Goal: Information Seeking & Learning: Find specific fact

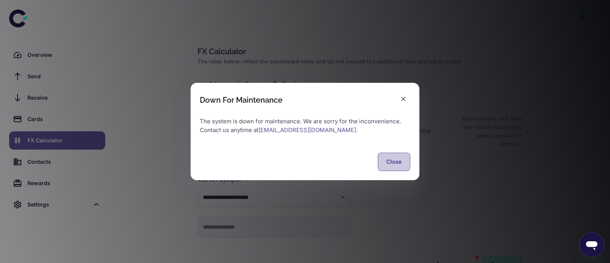
click at [400, 158] on button "Close" at bounding box center [394, 162] width 32 height 18
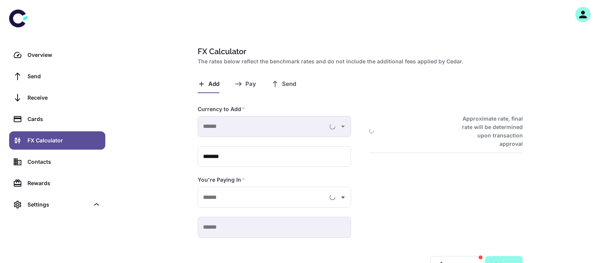
type input "**********"
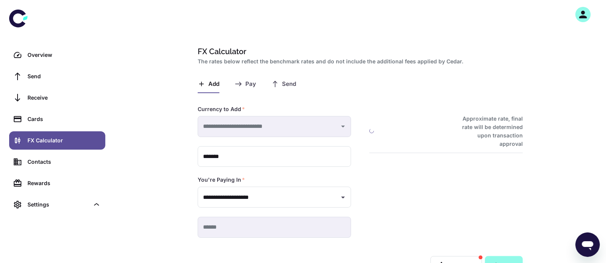
type input "**********"
click at [280, 86] on button "Send" at bounding box center [283, 84] width 25 height 18
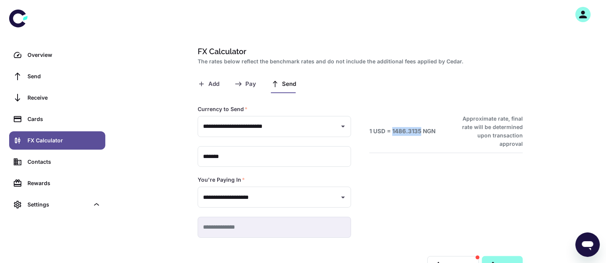
drag, startPoint x: 391, startPoint y: 127, endPoint x: 421, endPoint y: 132, distance: 29.8
click at [421, 132] on div "1 USD = 1486.3135 NGN Approximate rate, final rate will be determined upon tran…" at bounding box center [445, 131] width 153 height 34
copy h6 "1486.3135"
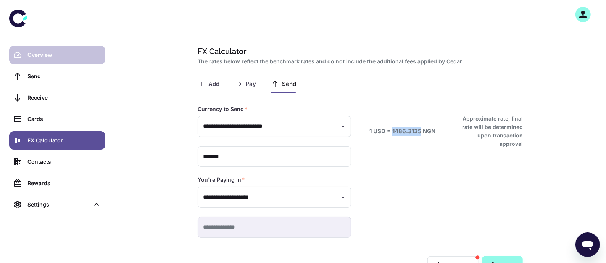
click at [44, 53] on div "Overview" at bounding box center [63, 55] width 73 height 8
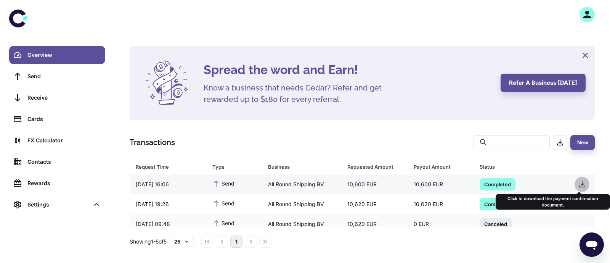
click at [580, 185] on icon "button" at bounding box center [582, 184] width 6 height 6
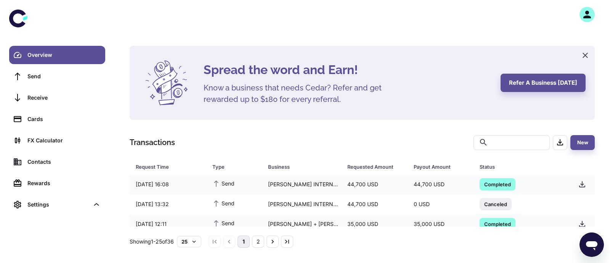
click at [589, 16] on icon "button" at bounding box center [588, 15] width 8 height 8
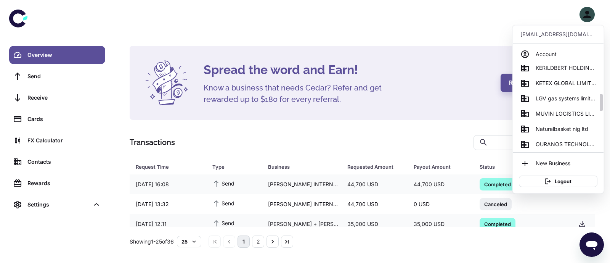
scroll to position [240, 0]
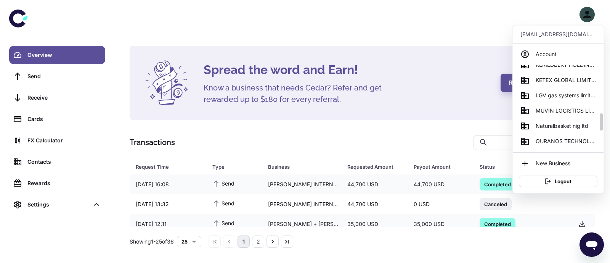
click at [565, 80] on span "KETEX GLOBAL LIMITED" at bounding box center [566, 80] width 60 height 8
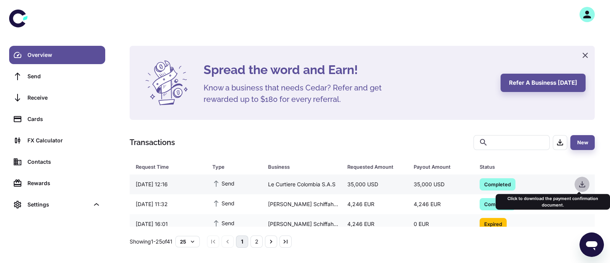
click at [581, 183] on icon "button" at bounding box center [582, 184] width 9 height 9
